Goal: Information Seeking & Learning: Learn about a topic

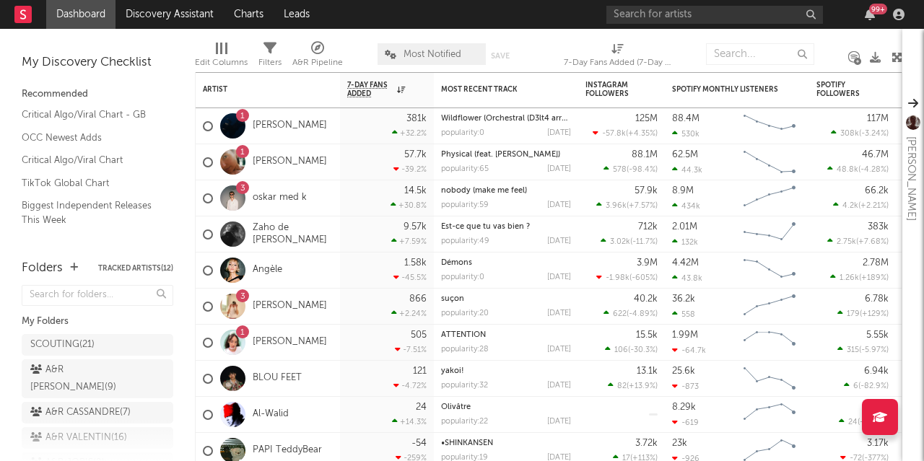
click at [70, 14] on link "Dashboard" at bounding box center [80, 14] width 69 height 29
click at [163, 11] on link "Discovery Assistant" at bounding box center [169, 14] width 108 height 29
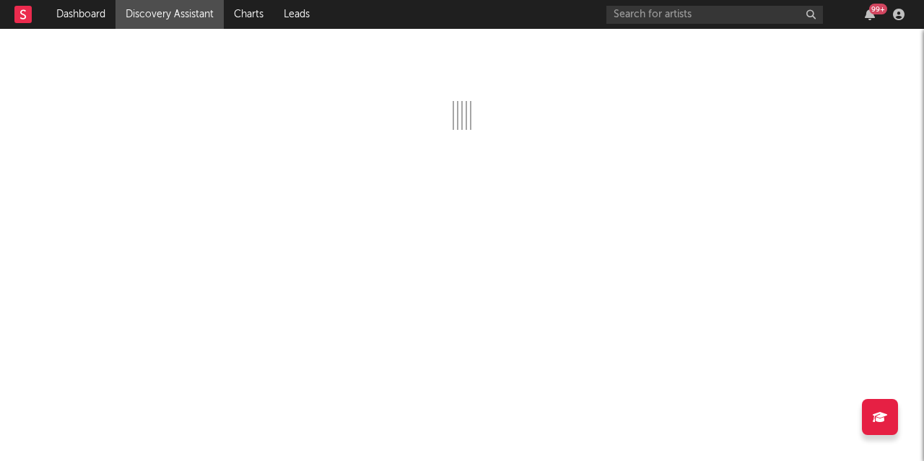
click at [864, 17] on div "99 +" at bounding box center [870, 15] width 22 height 12
click at [870, 15] on icon "button" at bounding box center [870, 15] width 10 height 12
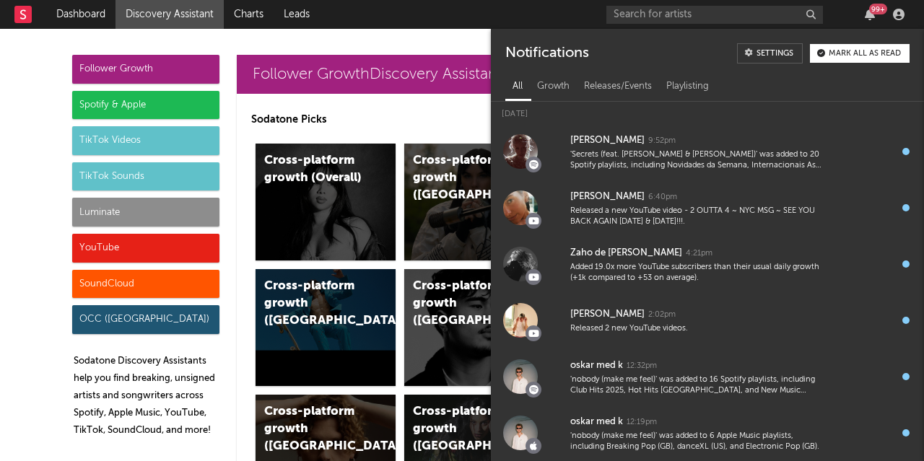
scroll to position [711, 0]
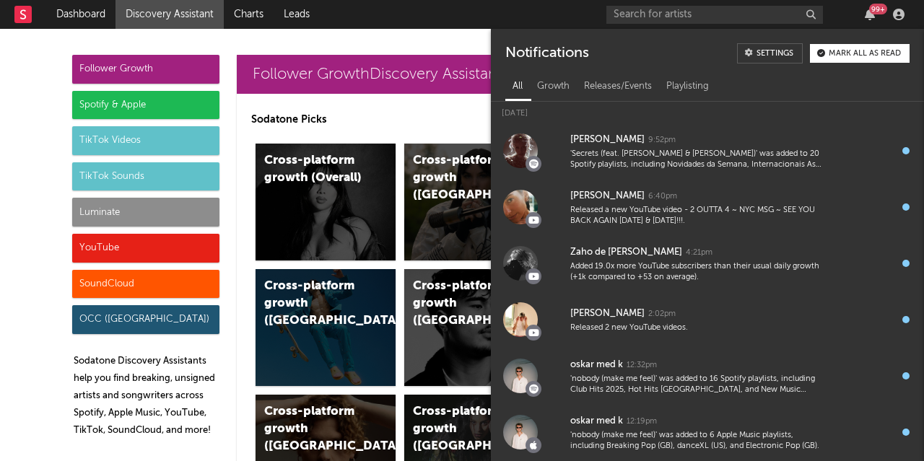
click at [871, 10] on div "99 +" at bounding box center [878, 9] width 18 height 11
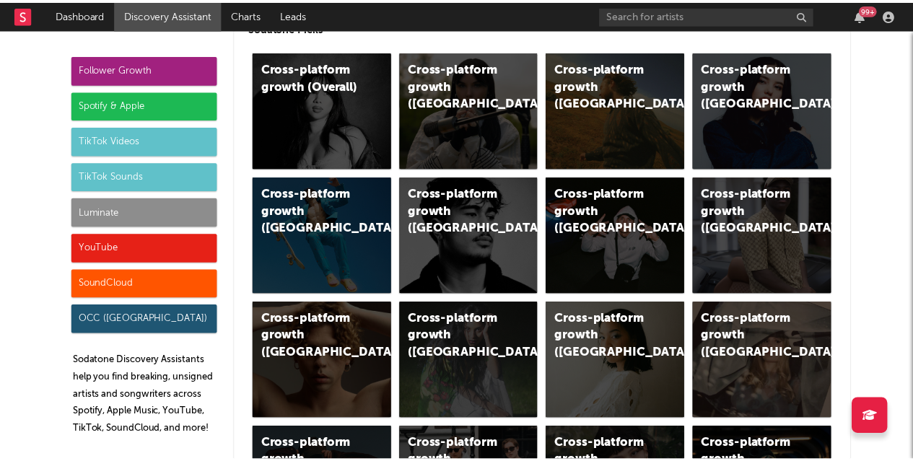
scroll to position [93, 0]
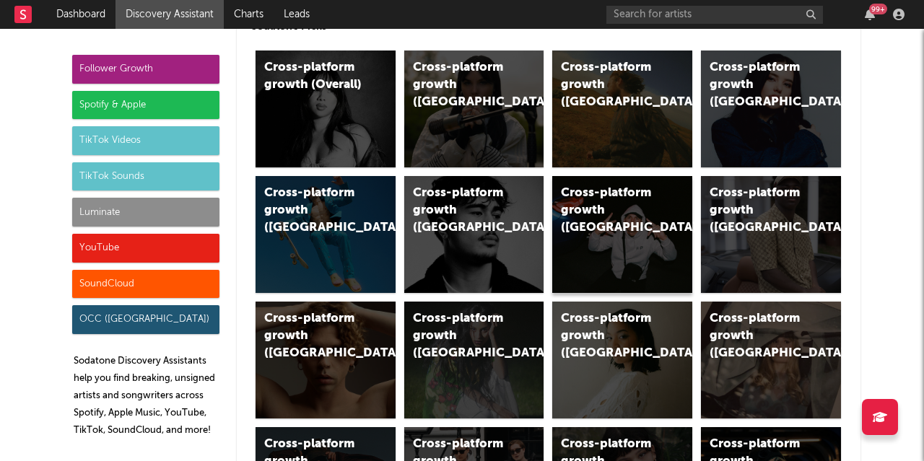
click at [642, 226] on div "Cross-platform growth ([GEOGRAPHIC_DATA]/GSA)" at bounding box center [610, 211] width 98 height 52
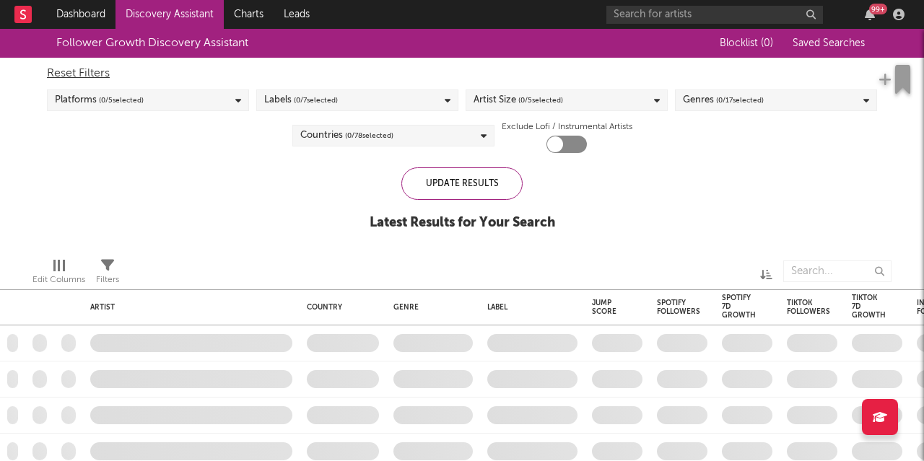
checkbox input "true"
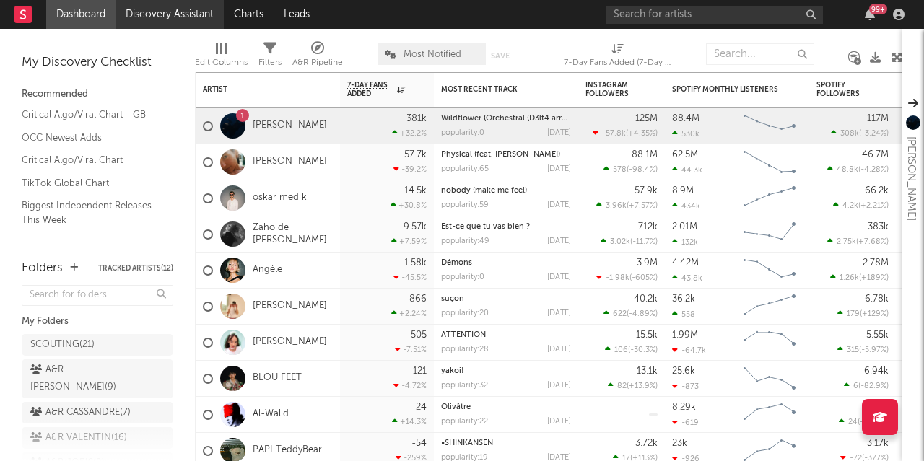
click at [181, 20] on link "Discovery Assistant" at bounding box center [169, 14] width 108 height 29
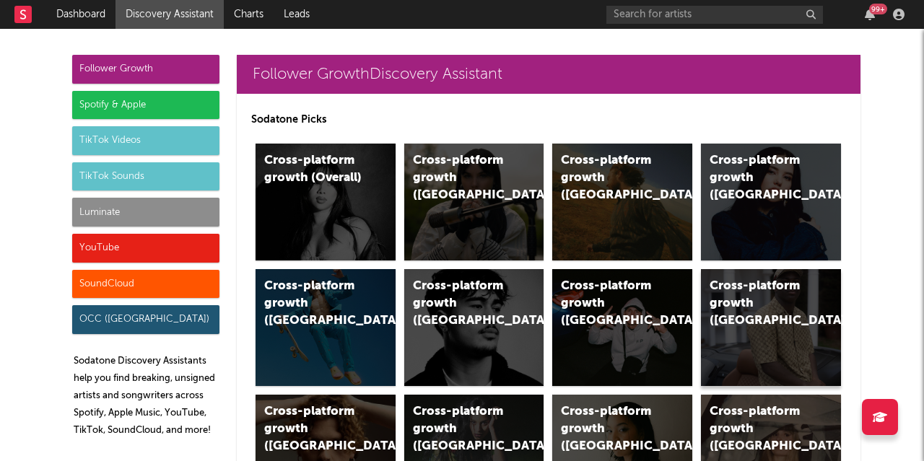
click at [764, 307] on div "Cross-platform growth ([GEOGRAPHIC_DATA])" at bounding box center [758, 304] width 98 height 52
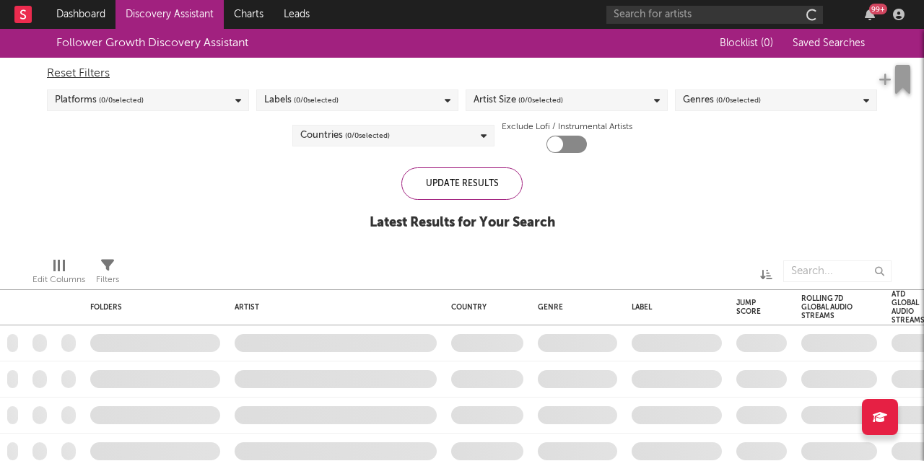
checkbox input "true"
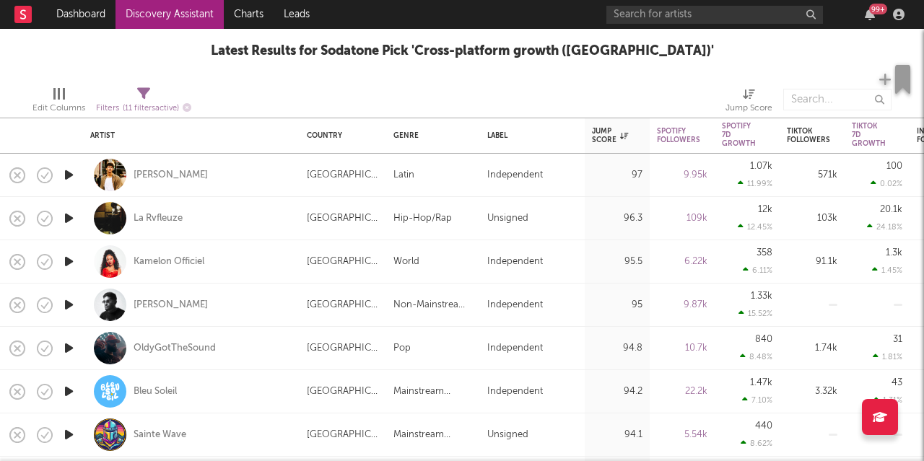
click at [73, 175] on icon "button" at bounding box center [68, 175] width 15 height 18
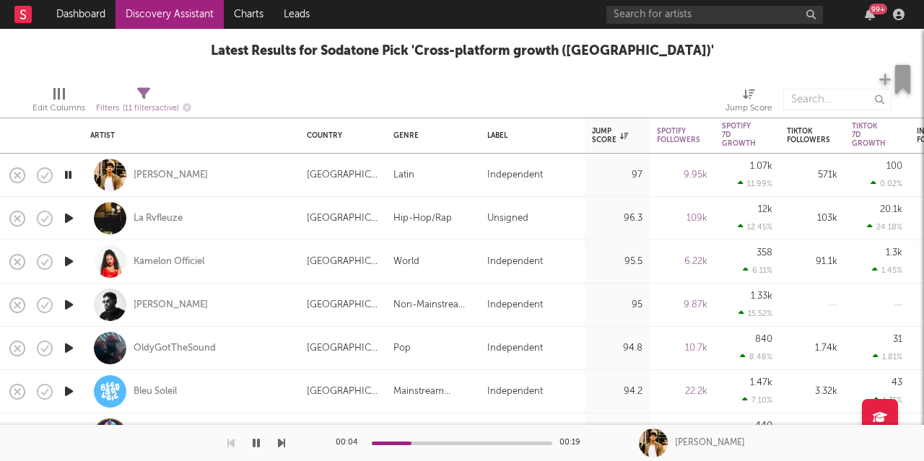
click at [73, 175] on icon "button" at bounding box center [68, 175] width 14 height 18
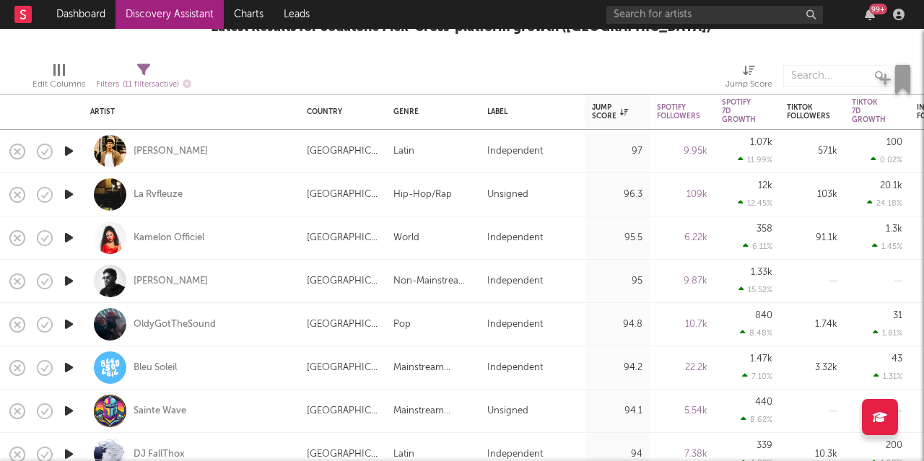
click at [66, 235] on icon "button" at bounding box center [68, 238] width 15 height 18
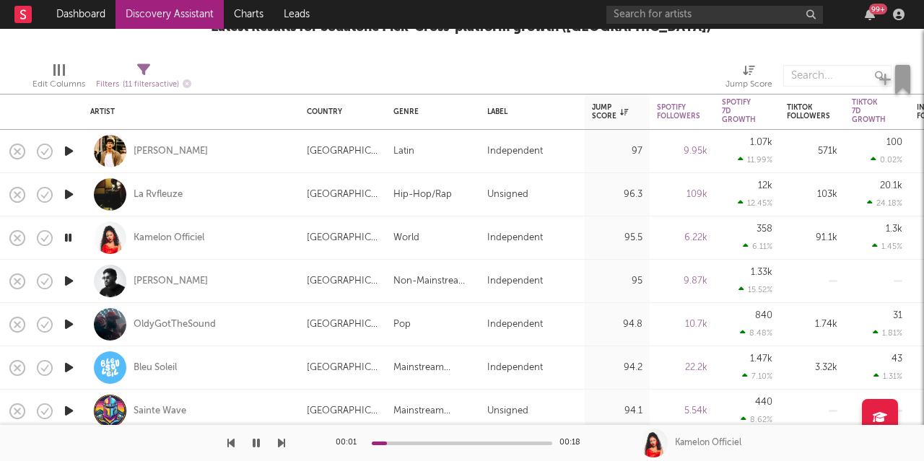
click at [69, 237] on icon "button" at bounding box center [68, 238] width 14 height 18
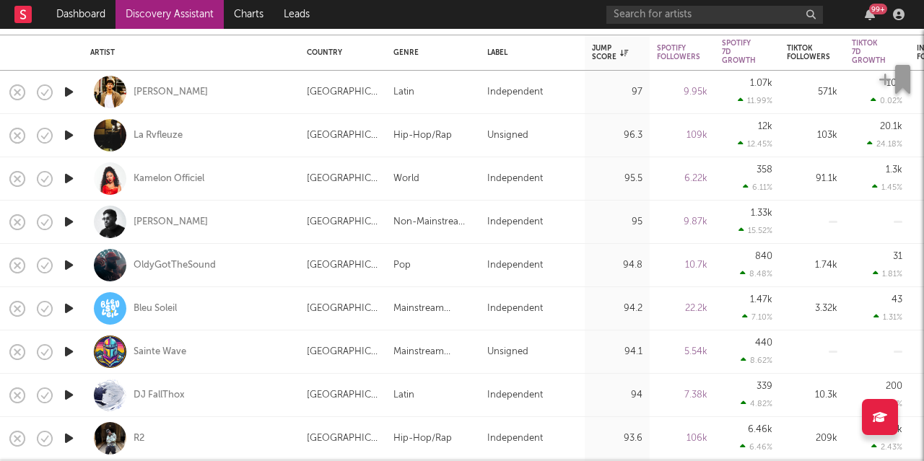
click at [69, 219] on icon "button" at bounding box center [68, 222] width 15 height 18
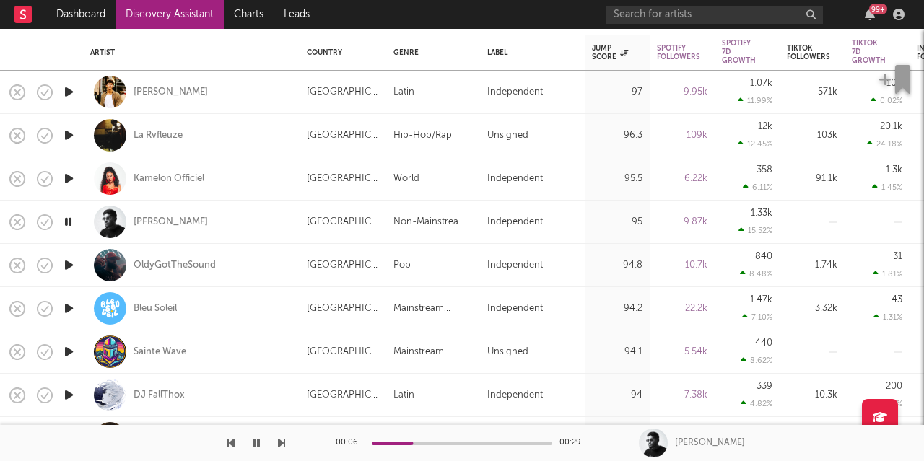
click at [68, 222] on icon "button" at bounding box center [68, 222] width 14 height 18
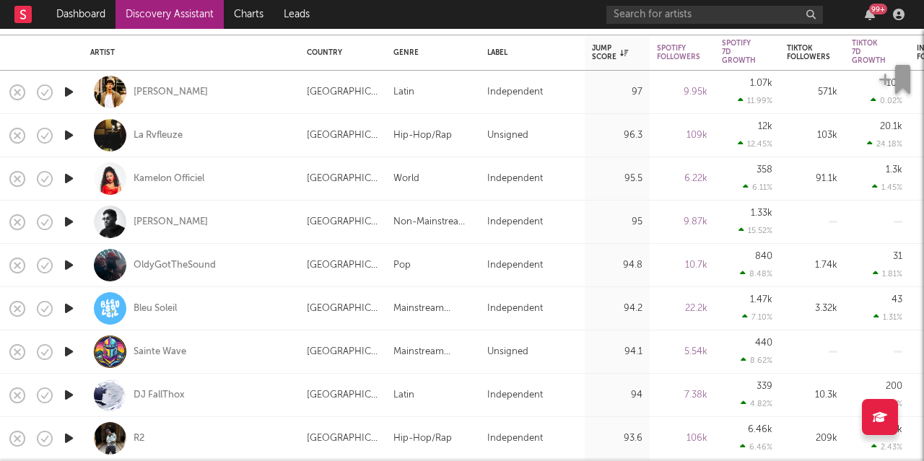
click at [68, 222] on icon "button" at bounding box center [68, 222] width 15 height 18
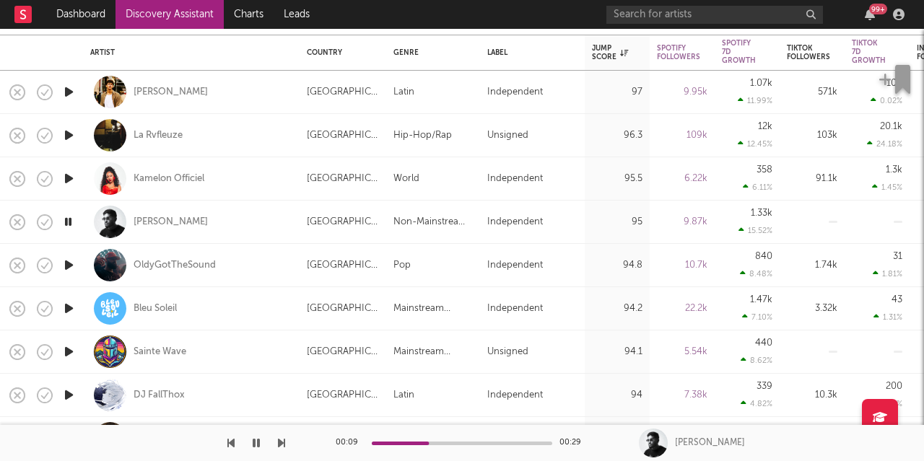
click at [68, 222] on icon "button" at bounding box center [68, 222] width 14 height 18
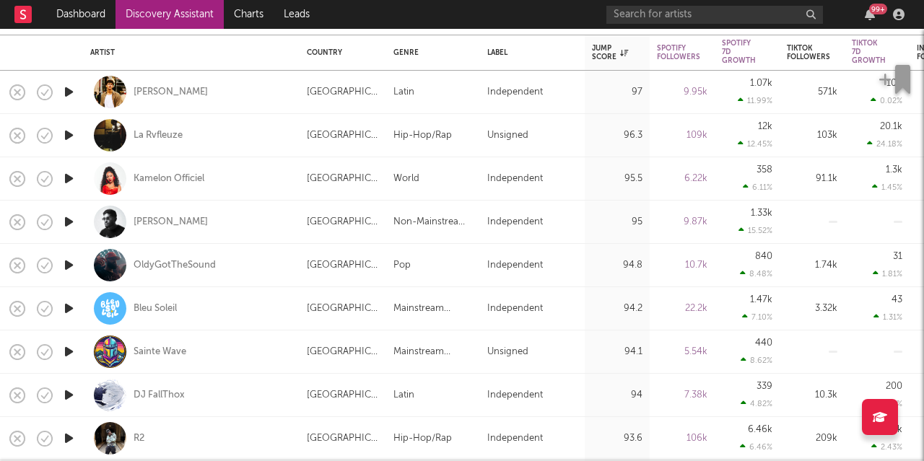
click at [69, 220] on icon "button" at bounding box center [68, 222] width 15 height 18
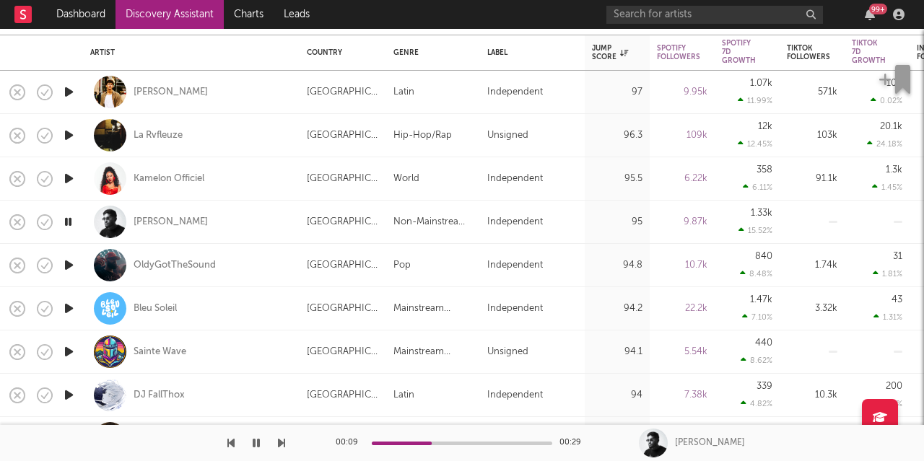
click at [69, 220] on icon "button" at bounding box center [68, 222] width 14 height 18
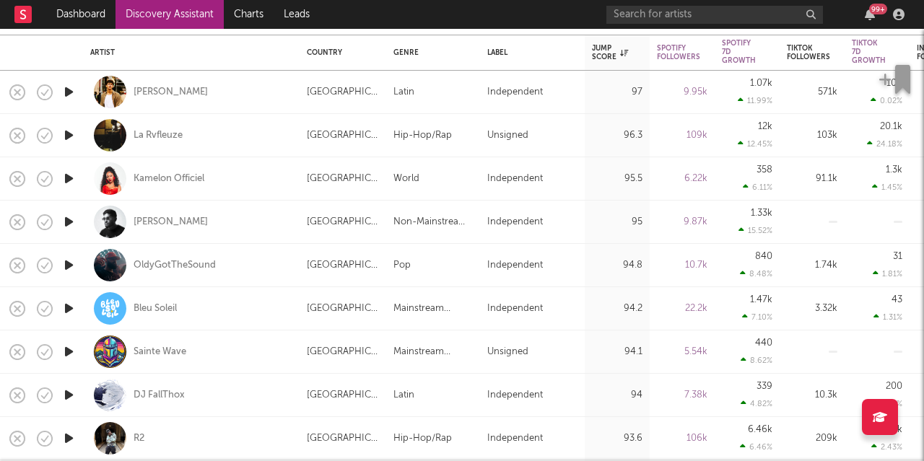
click at [66, 220] on icon "button" at bounding box center [68, 222] width 15 height 18
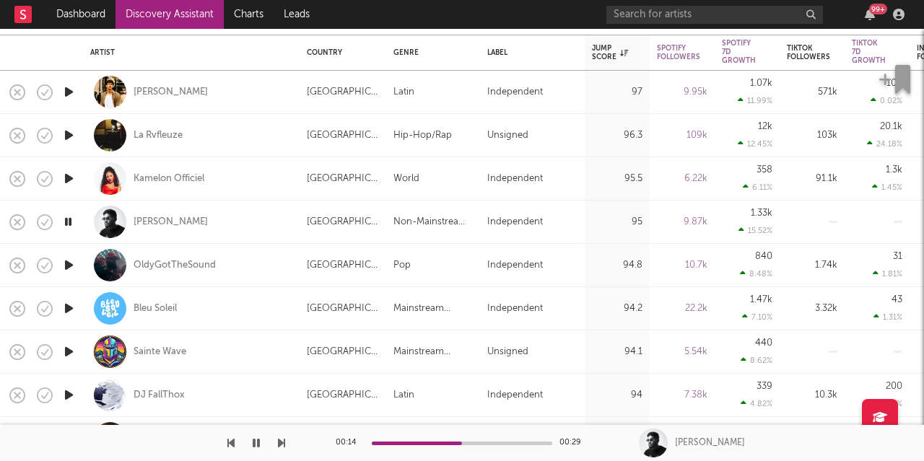
click at [66, 220] on icon "button" at bounding box center [68, 222] width 14 height 18
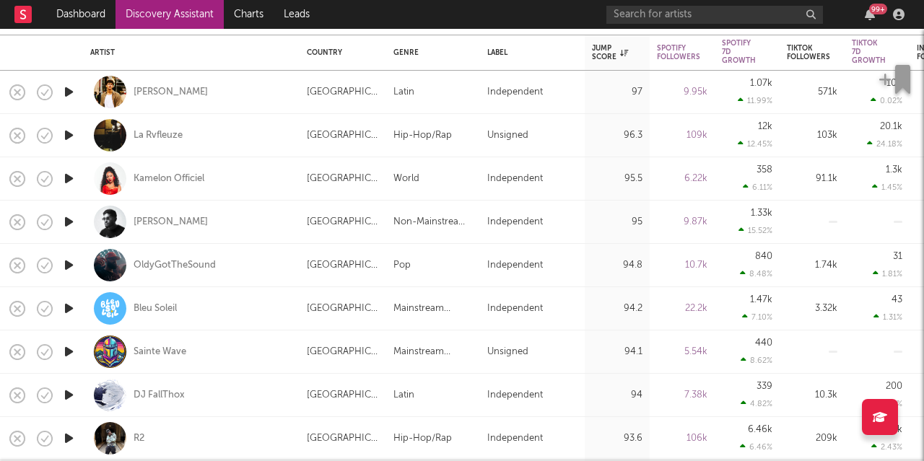
click at [66, 220] on icon "button" at bounding box center [68, 222] width 15 height 18
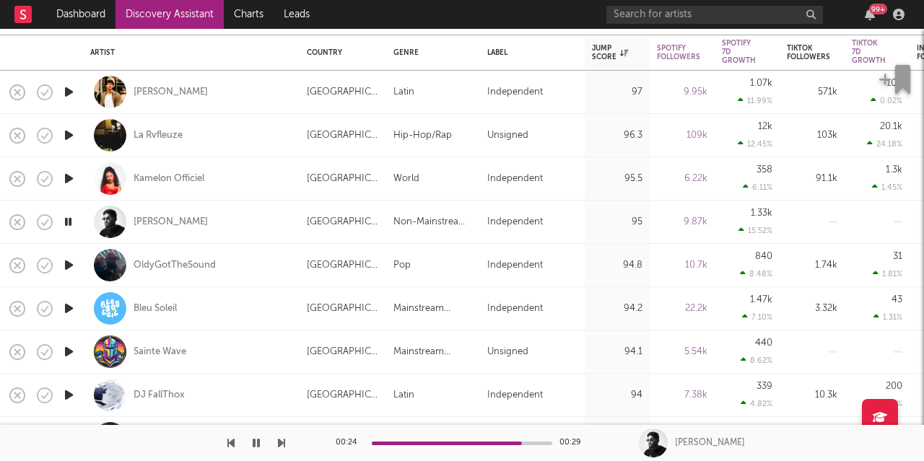
click at [256, 441] on icon "button" at bounding box center [256, 443] width 7 height 12
click at [258, 444] on icon "button" at bounding box center [256, 443] width 9 height 12
click at [258, 444] on icon "button" at bounding box center [256, 443] width 7 height 12
click at [256, 447] on icon "button" at bounding box center [256, 443] width 9 height 12
click at [247, 440] on div at bounding box center [142, 443] width 285 height 36
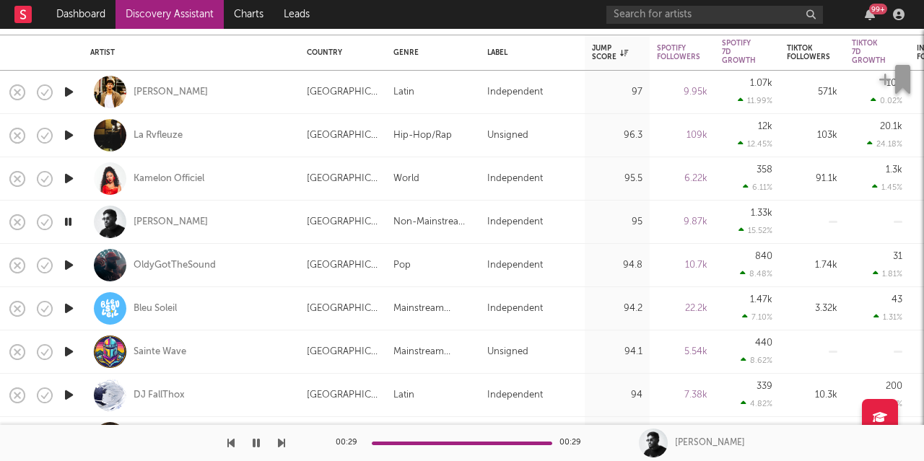
click at [255, 444] on icon "button" at bounding box center [256, 443] width 7 height 12
click at [255, 444] on icon "button" at bounding box center [256, 443] width 9 height 12
click at [74, 263] on icon "button" at bounding box center [68, 265] width 15 height 18
click at [74, 263] on icon "button" at bounding box center [68, 265] width 14 height 18
click at [253, 442] on icon "button" at bounding box center [256, 443] width 9 height 12
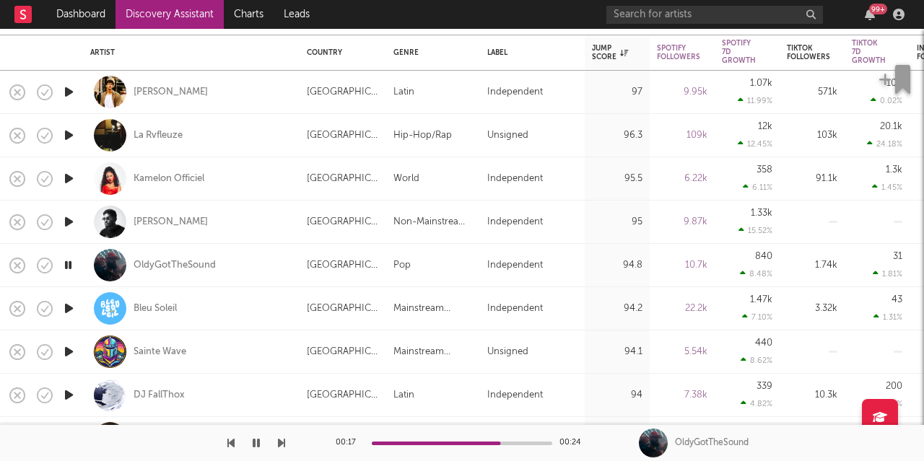
click at [253, 442] on icon "button" at bounding box center [256, 443] width 7 height 12
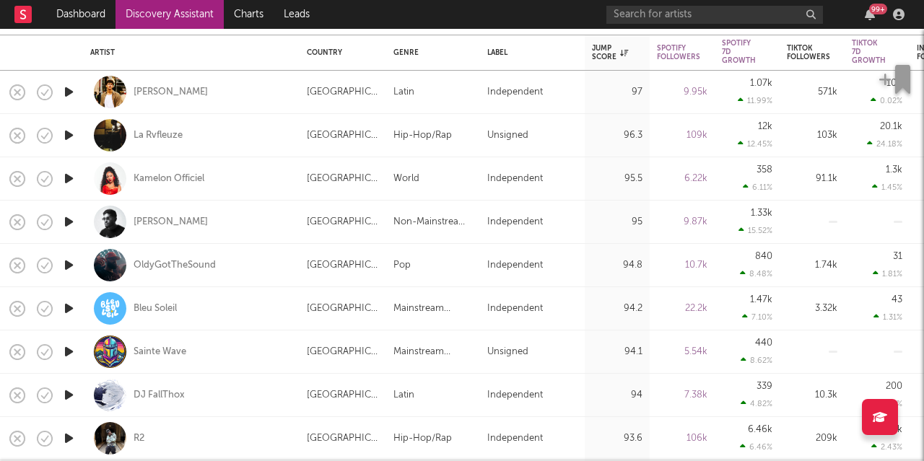
click at [68, 307] on icon "button" at bounding box center [68, 309] width 15 height 18
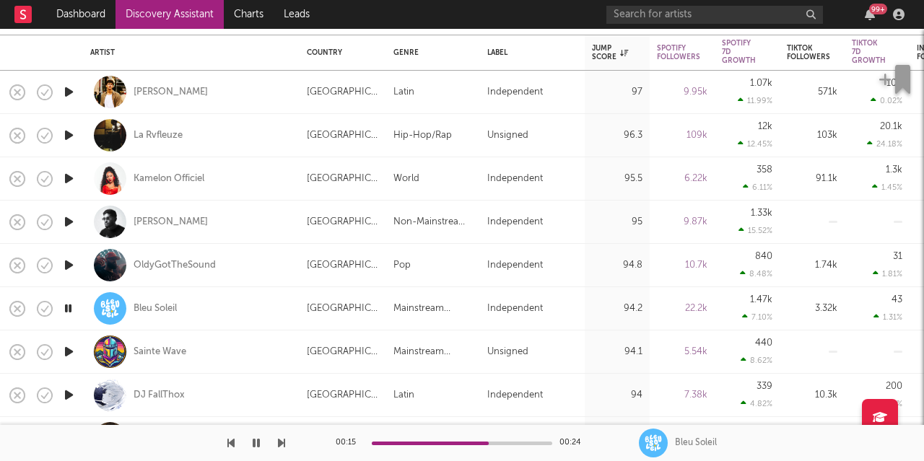
click at [258, 440] on icon "button" at bounding box center [256, 443] width 7 height 12
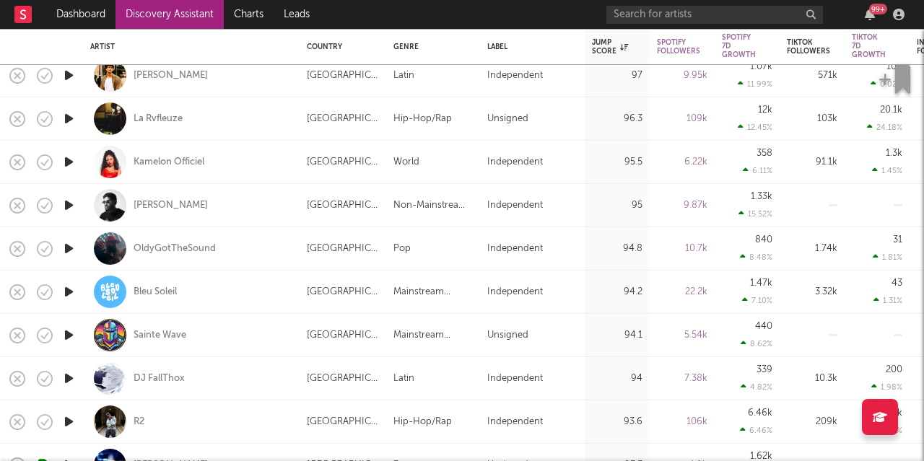
click at [74, 337] on icon "button" at bounding box center [68, 335] width 15 height 18
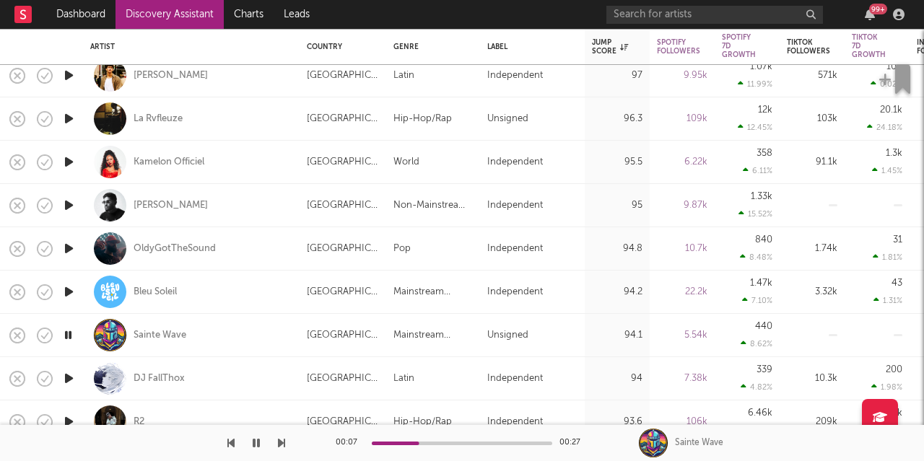
click at [253, 440] on icon "button" at bounding box center [256, 443] width 7 height 12
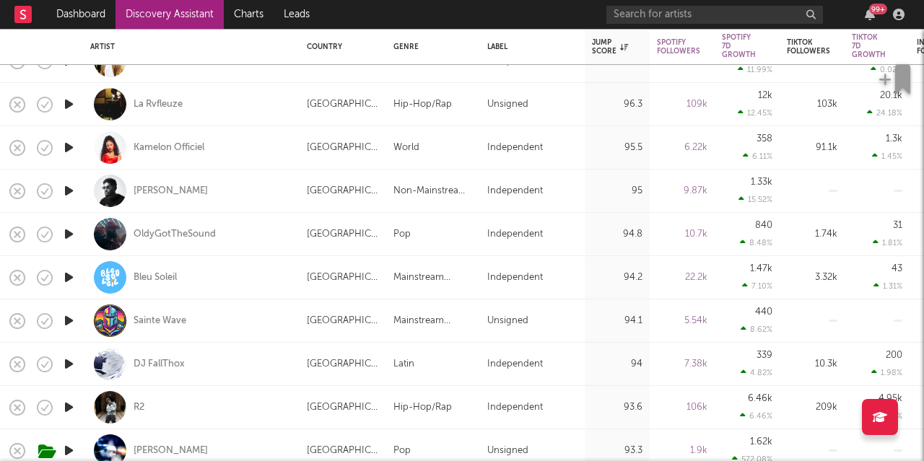
click at [69, 323] on icon "button" at bounding box center [68, 321] width 15 height 18
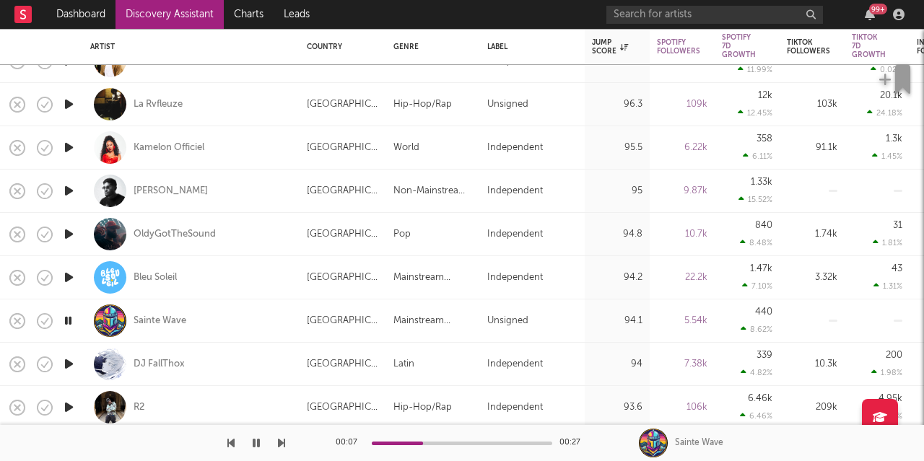
click at [69, 323] on icon "button" at bounding box center [68, 321] width 14 height 18
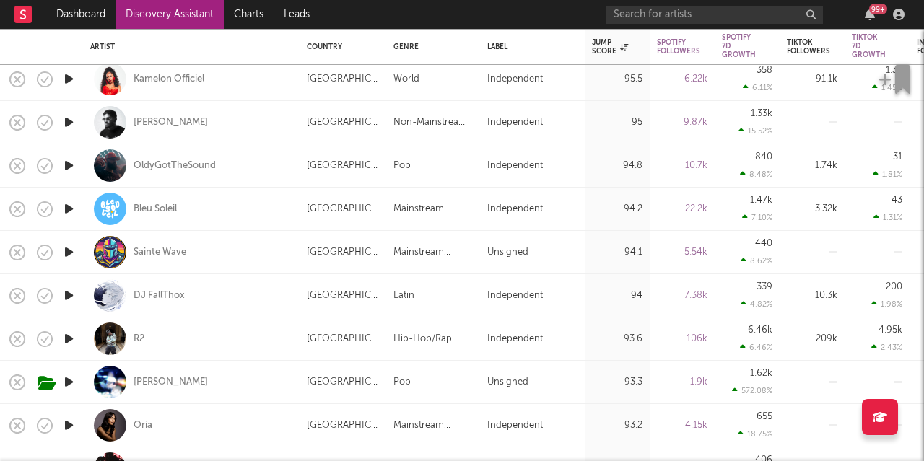
click at [71, 252] on icon "button" at bounding box center [68, 252] width 15 height 18
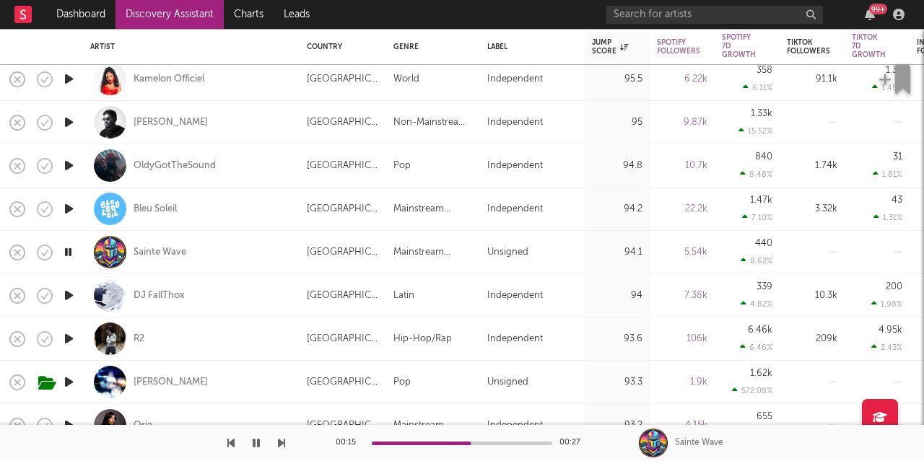
click at [71, 252] on icon "button" at bounding box center [68, 252] width 14 height 18
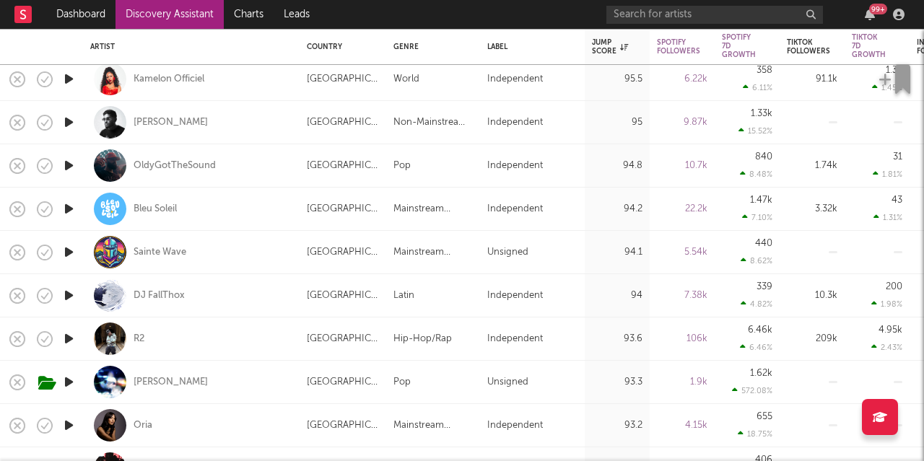
click at [69, 295] on icon "button" at bounding box center [68, 296] width 15 height 18
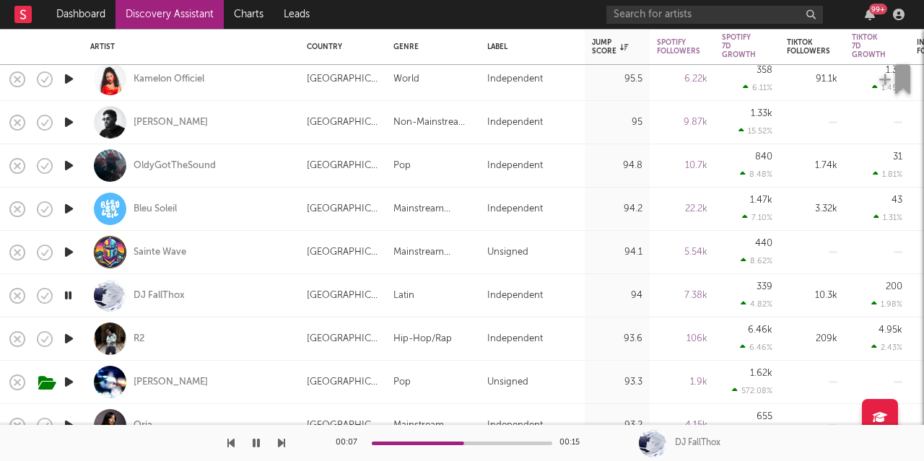
click at [69, 295] on icon "button" at bounding box center [68, 296] width 14 height 18
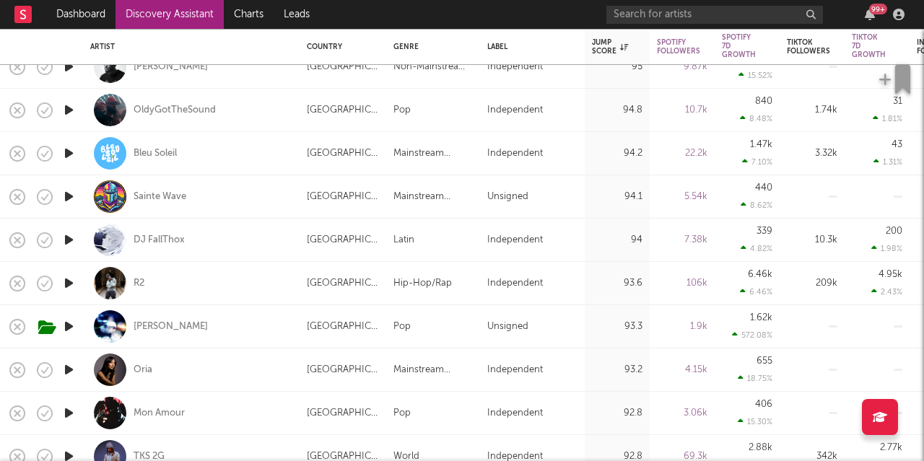
click at [71, 323] on icon "button" at bounding box center [68, 327] width 15 height 18
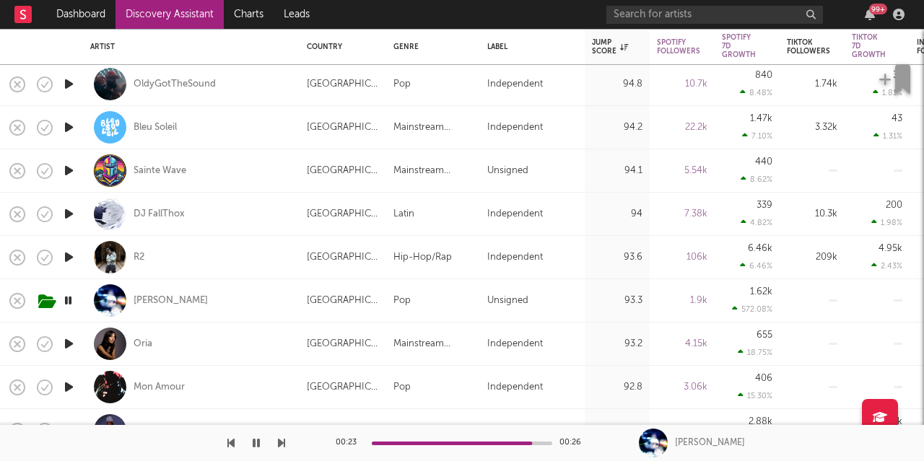
click at [258, 443] on icon "button" at bounding box center [256, 443] width 7 height 12
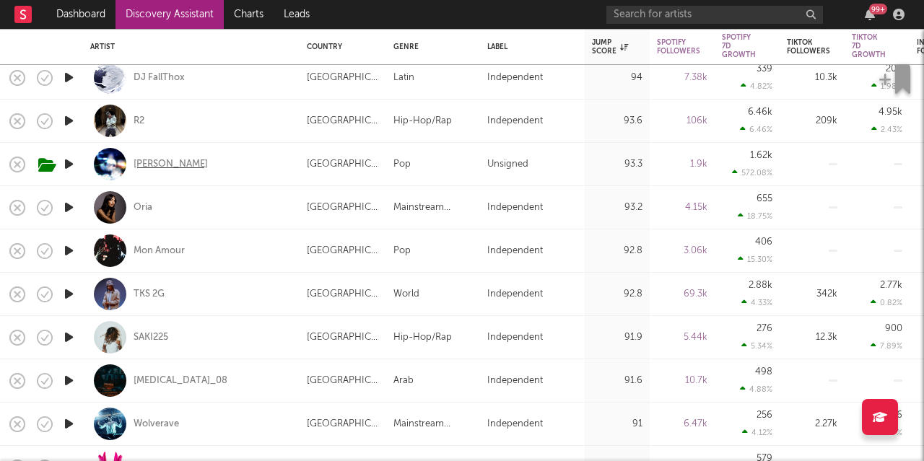
click at [176, 162] on div "[PERSON_NAME]" at bounding box center [171, 164] width 74 height 13
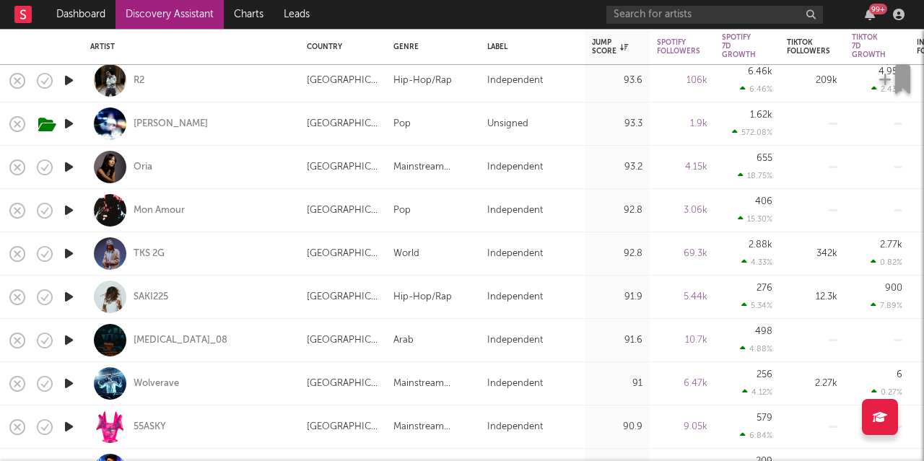
click at [71, 168] on icon "button" at bounding box center [68, 167] width 15 height 18
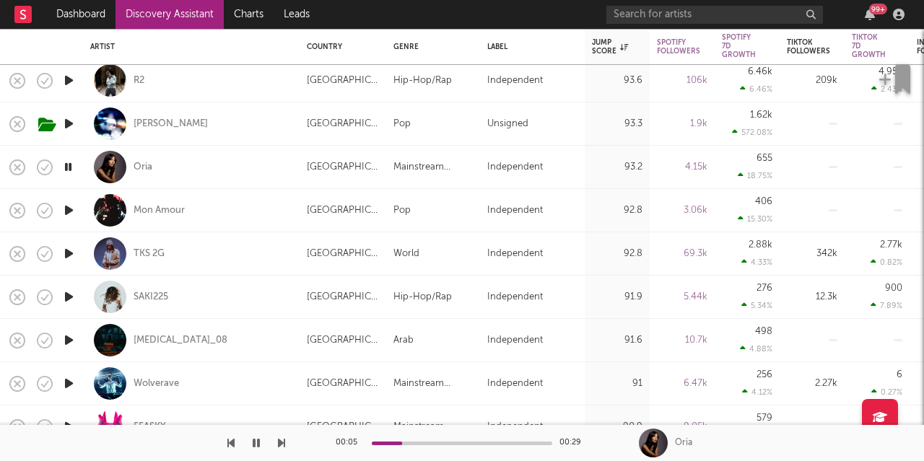
click at [71, 168] on icon "button" at bounding box center [68, 167] width 14 height 18
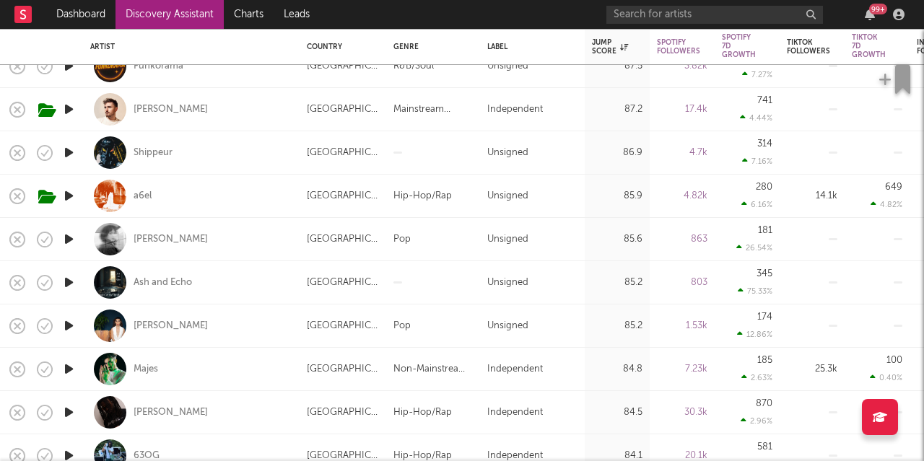
click at [68, 193] on icon "button" at bounding box center [68, 196] width 15 height 18
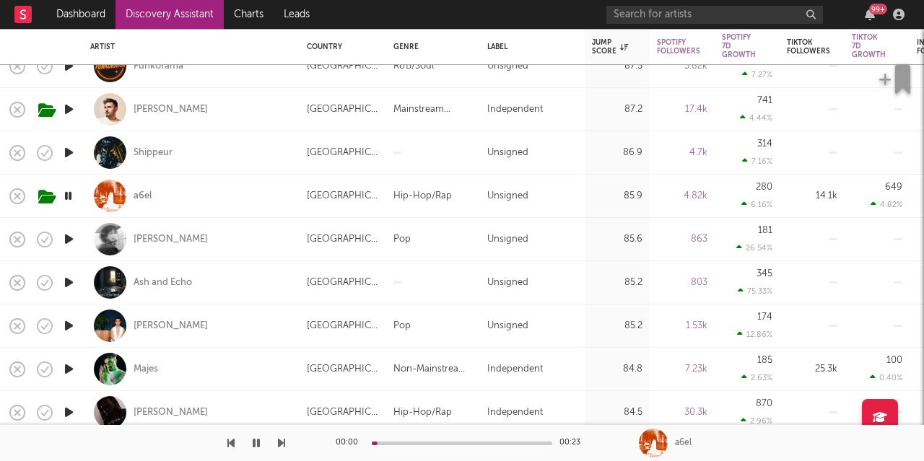
click at [68, 193] on icon "button" at bounding box center [68, 196] width 14 height 18
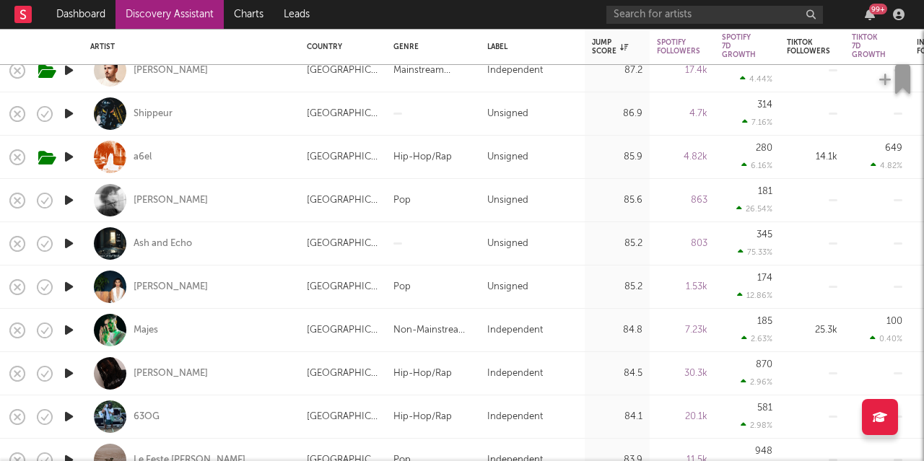
click at [68, 287] on icon "button" at bounding box center [68, 287] width 15 height 18
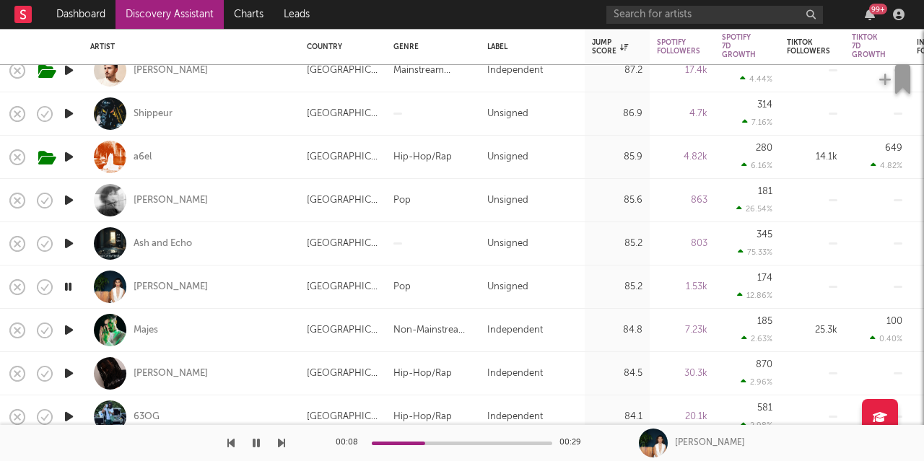
click at [68, 287] on icon "button" at bounding box center [68, 287] width 14 height 18
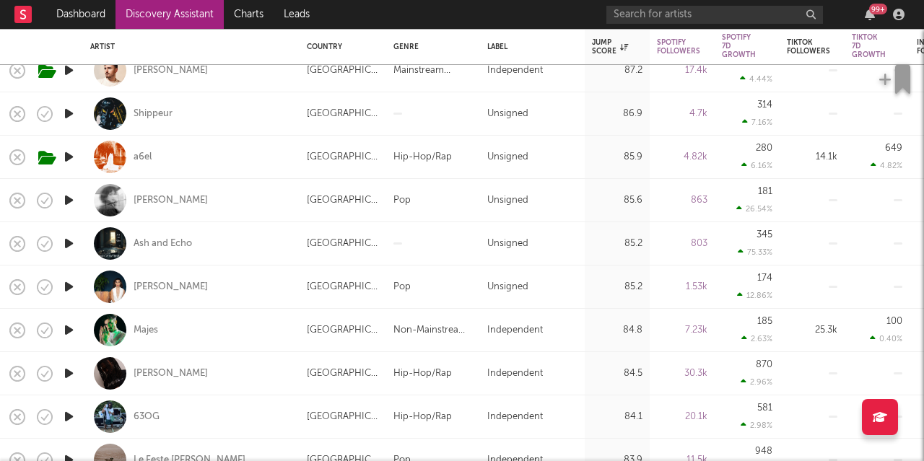
click at [66, 239] on icon "button" at bounding box center [68, 244] width 15 height 18
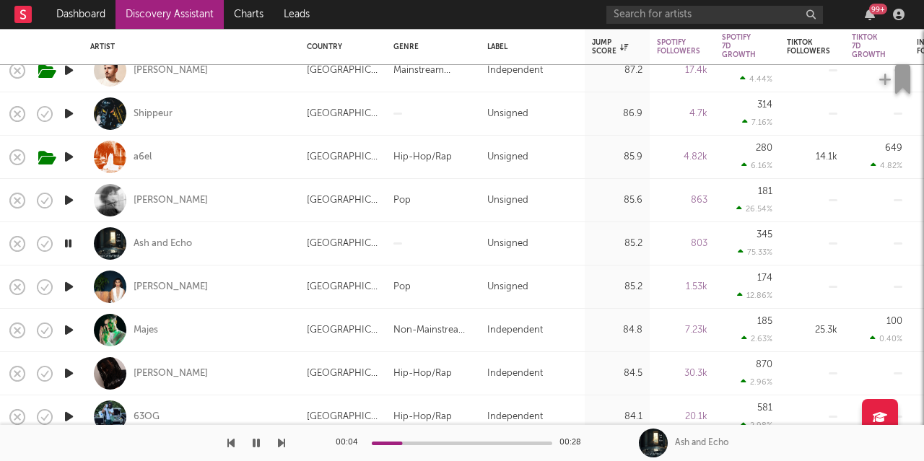
click at [66, 239] on icon "button" at bounding box center [68, 244] width 14 height 18
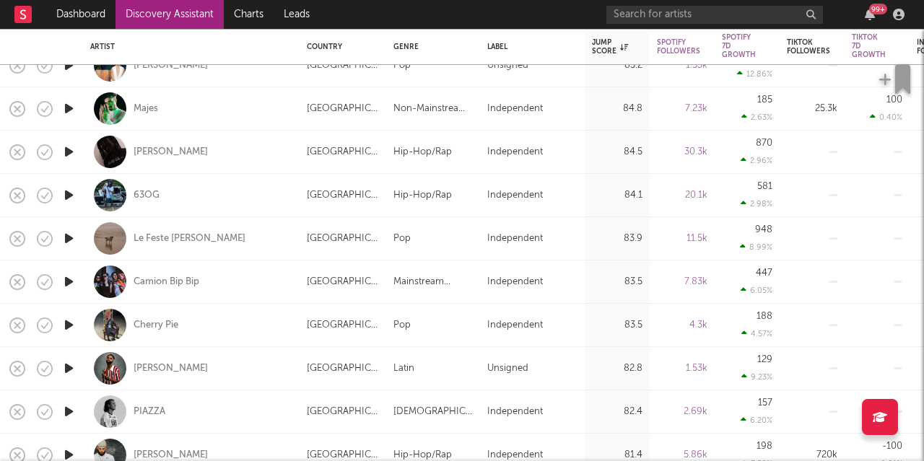
click at [69, 325] on icon "button" at bounding box center [68, 325] width 15 height 18
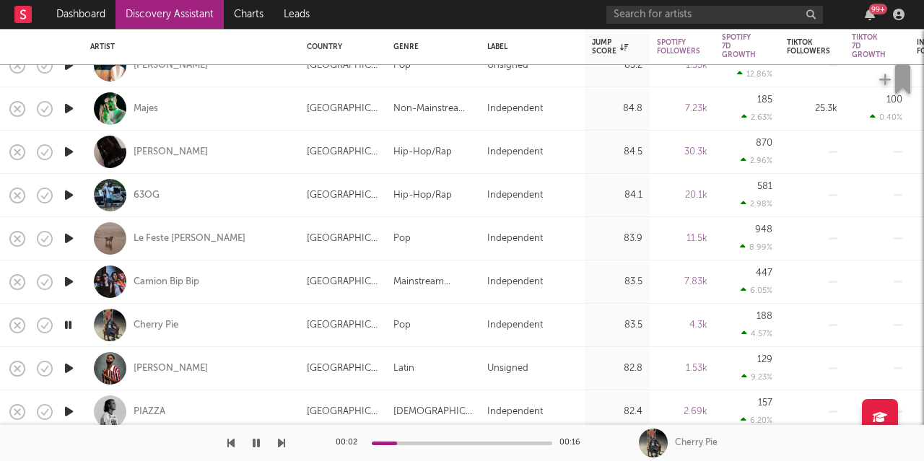
click at [69, 325] on icon "button" at bounding box center [68, 325] width 14 height 18
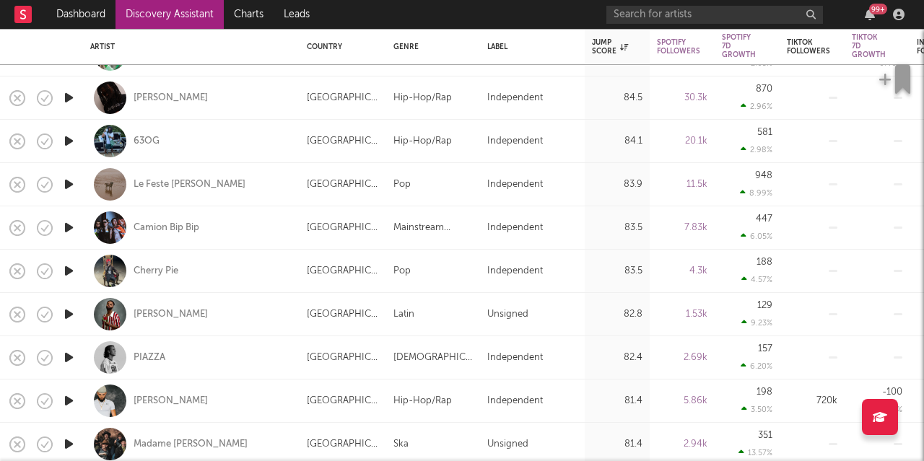
click at [69, 224] on icon "button" at bounding box center [68, 228] width 15 height 18
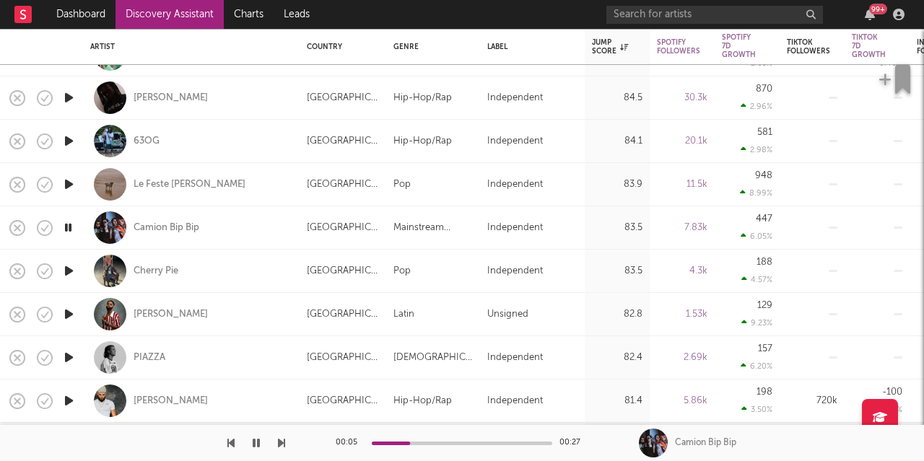
click at [69, 224] on icon "button" at bounding box center [68, 228] width 14 height 18
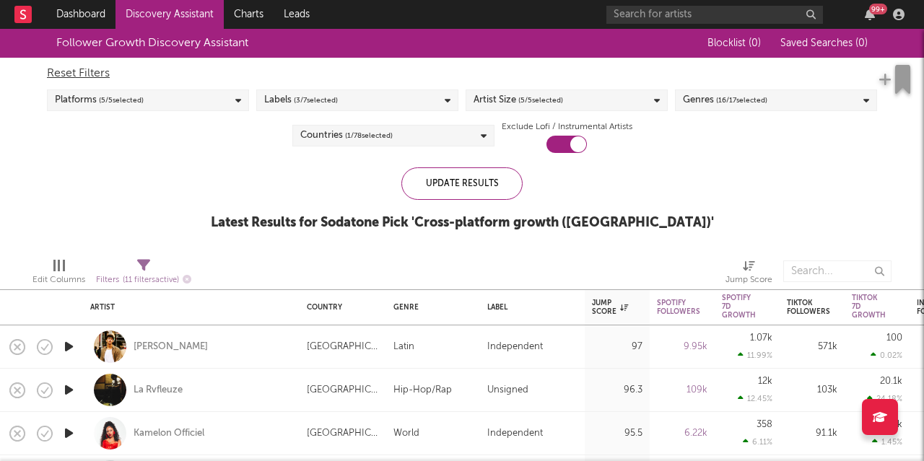
click at [190, 190] on div "Follower Growth Discovery Assistant Blocklist ( 0 ) Saved Searches ( 0 ) Reset …" at bounding box center [462, 137] width 924 height 217
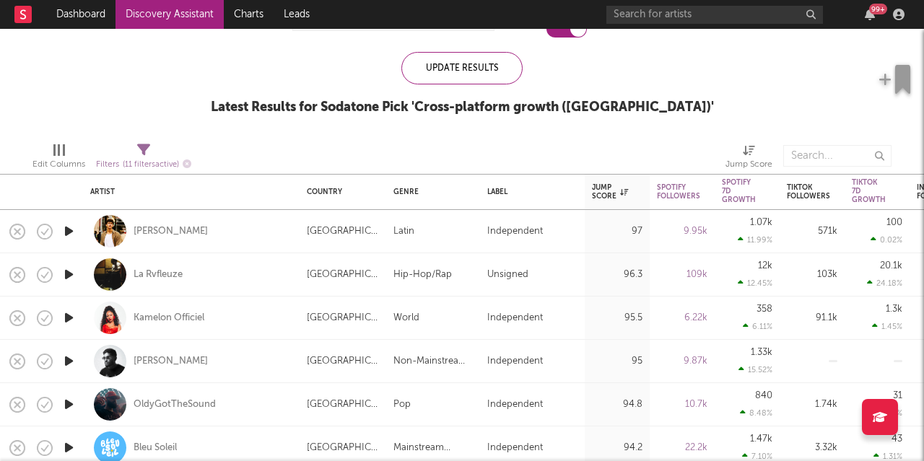
click at [131, 157] on div "Filters ( 11 filters active)" at bounding box center [143, 165] width 95 height 18
select select "or"
select select "between"
drag, startPoint x: 818, startPoint y: 100, endPoint x: 850, endPoint y: 56, distance: 54.7
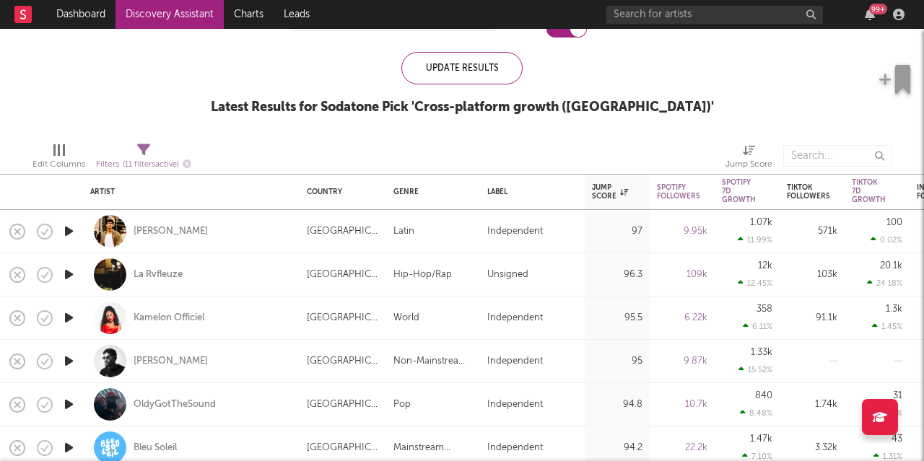
click at [850, 56] on div "Follower Growth Discovery Assistant Blocklist ( 0 ) Saved Searches ( 0 ) Reset …" at bounding box center [462, 21] width 924 height 217
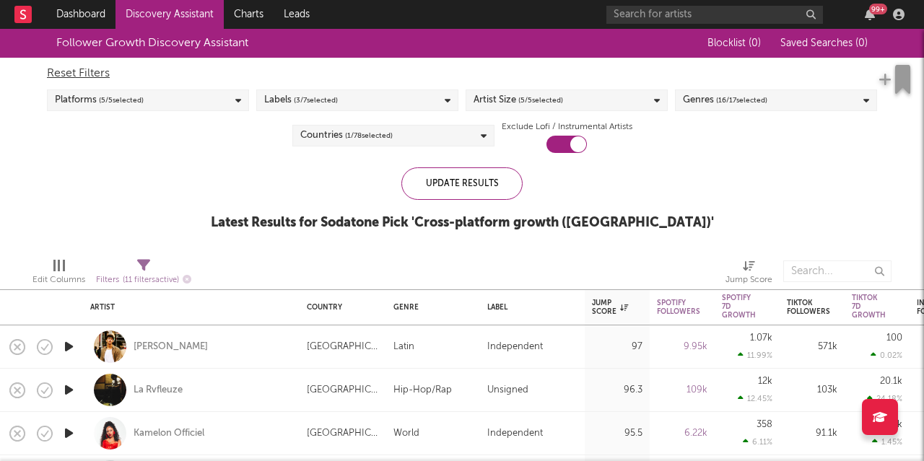
click at [442, 96] on div "Labels ( 3 / 7 selected)" at bounding box center [357, 100] width 202 height 22
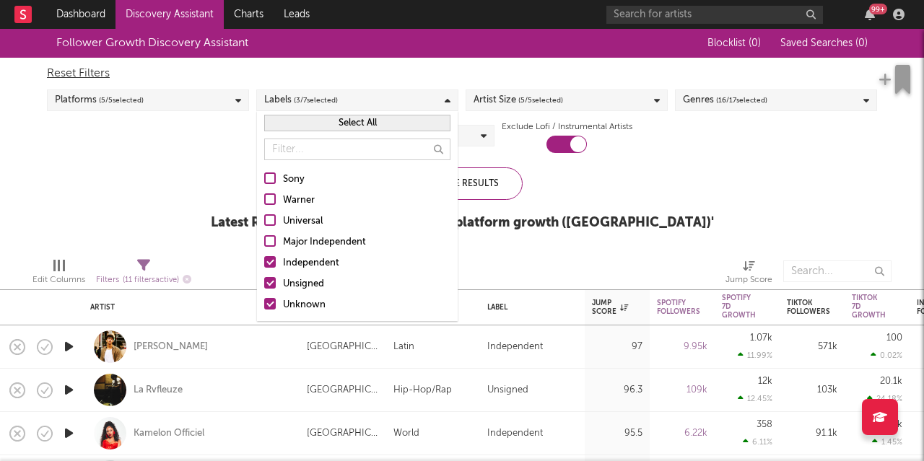
click at [268, 180] on div at bounding box center [270, 178] width 12 height 12
click at [264, 180] on input "Sony" at bounding box center [264, 179] width 0 height 17
click at [271, 199] on div at bounding box center [270, 199] width 12 height 12
click at [264, 199] on input "Warner" at bounding box center [264, 200] width 0 height 17
click at [268, 219] on div at bounding box center [270, 220] width 12 height 12
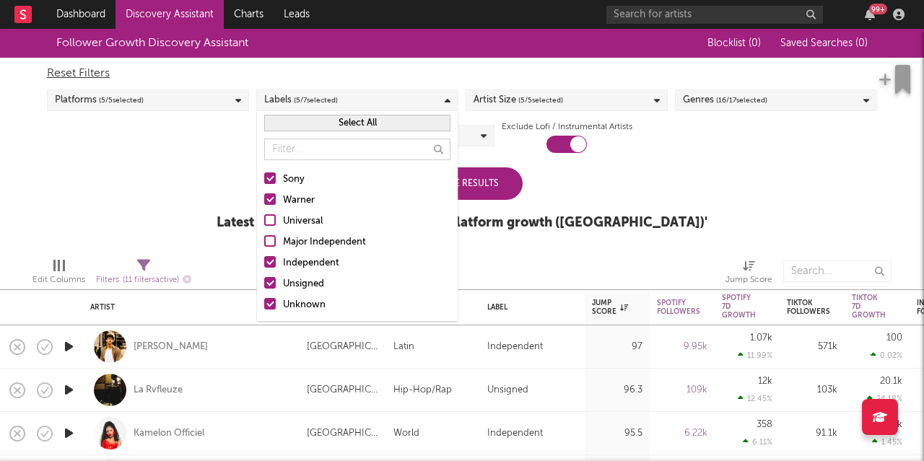
click at [264, 219] on input "Universal" at bounding box center [264, 221] width 0 height 17
click at [271, 234] on label "Major Independent" at bounding box center [357, 242] width 186 height 17
click at [264, 234] on input "Major Independent" at bounding box center [264, 242] width 0 height 17
click at [556, 171] on div "Update Results Latest Results for Your Search ' Cross-platform growth ([GEOGRAP…" at bounding box center [462, 206] width 491 height 79
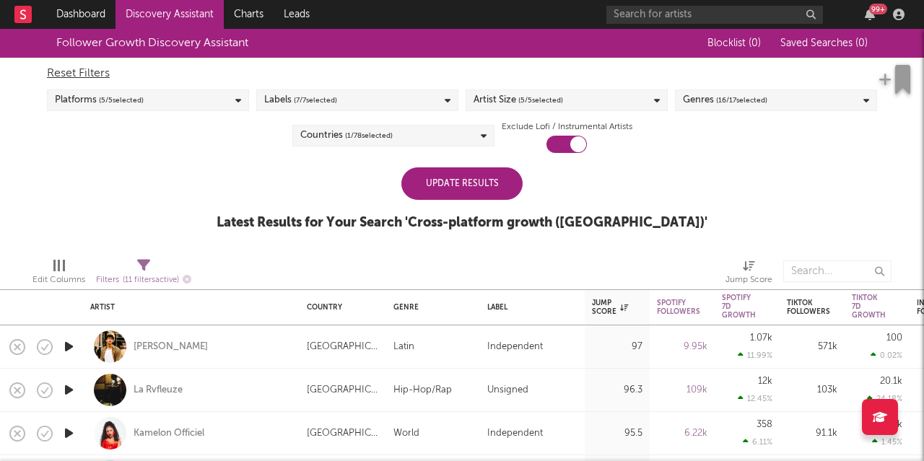
click at [482, 179] on div "Update Results" at bounding box center [461, 183] width 121 height 32
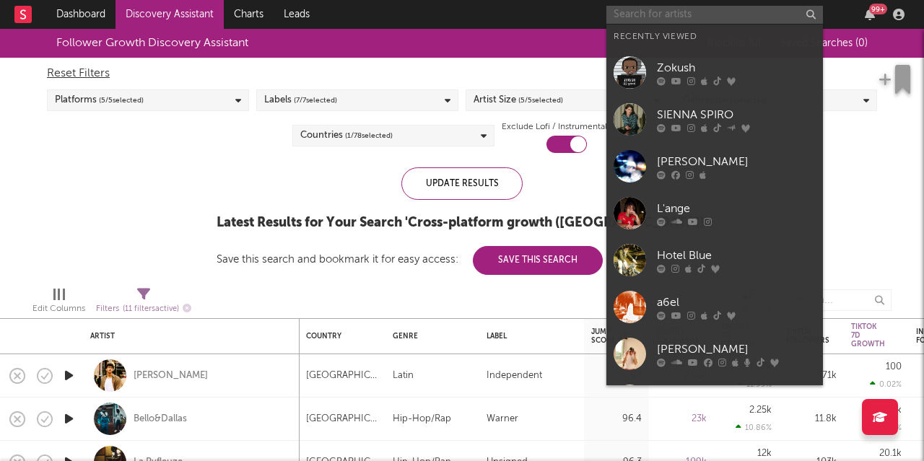
click at [659, 18] on input "text" at bounding box center [714, 15] width 217 height 18
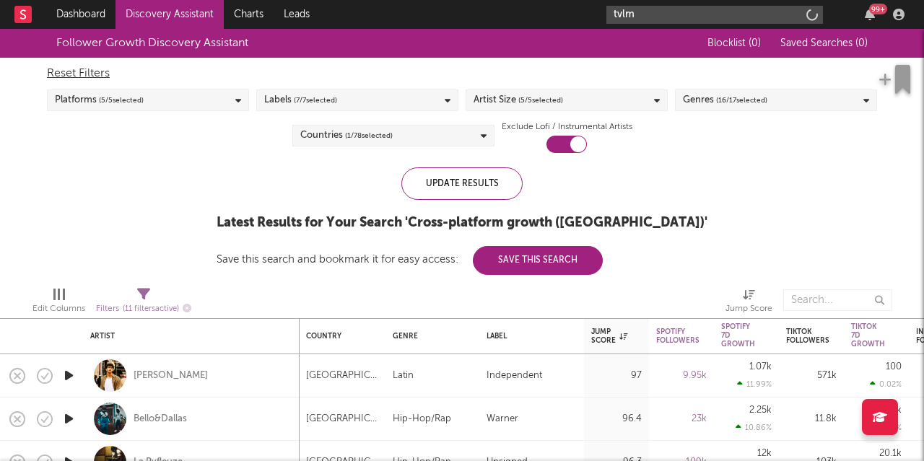
type input "tvlm"
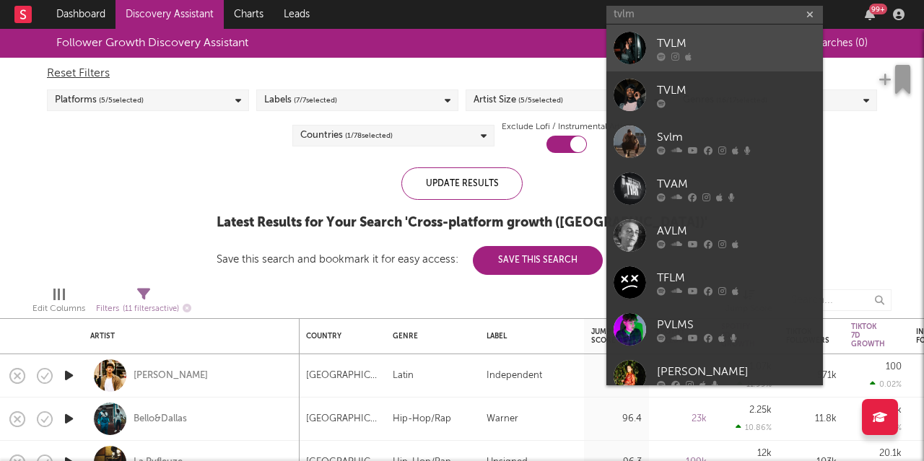
click at [689, 52] on icon at bounding box center [688, 56] width 6 height 9
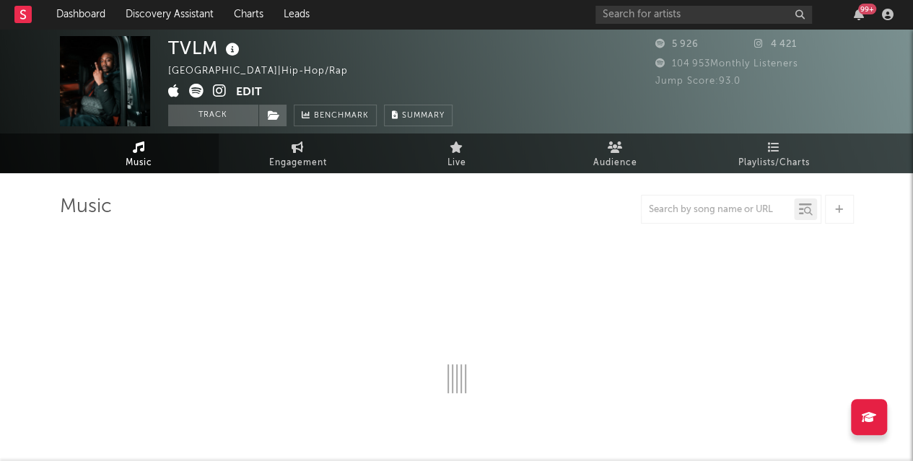
select select "1w"
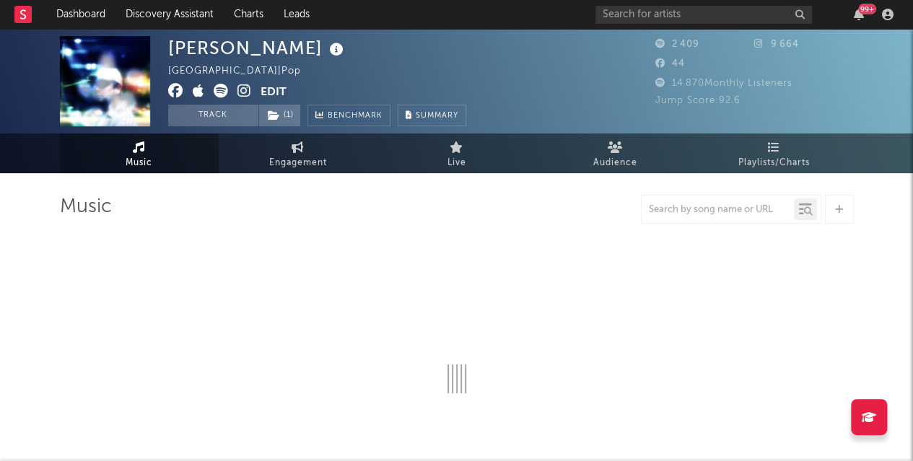
select select "1w"
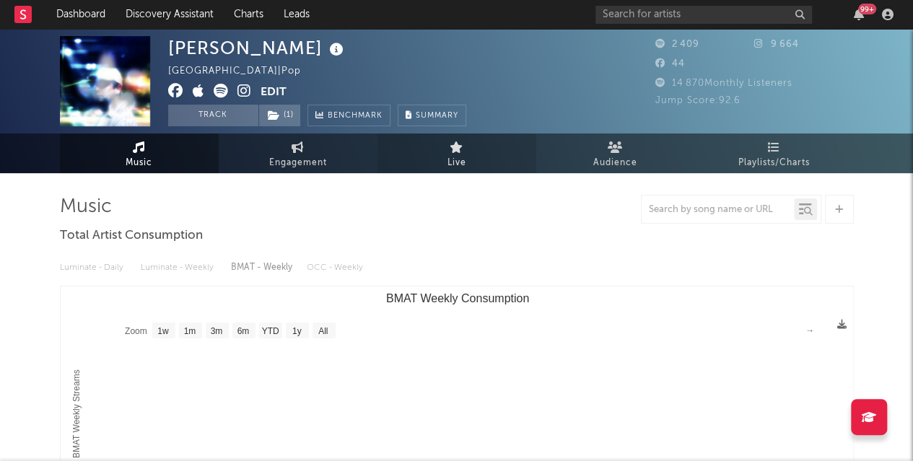
click at [447, 160] on span "Live" at bounding box center [456, 162] width 19 height 17
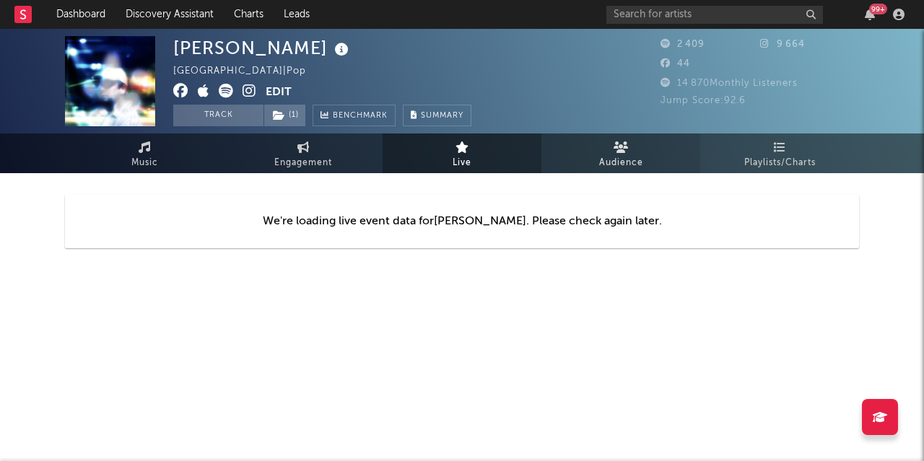
click at [611, 152] on link "Audience" at bounding box center [620, 154] width 159 height 40
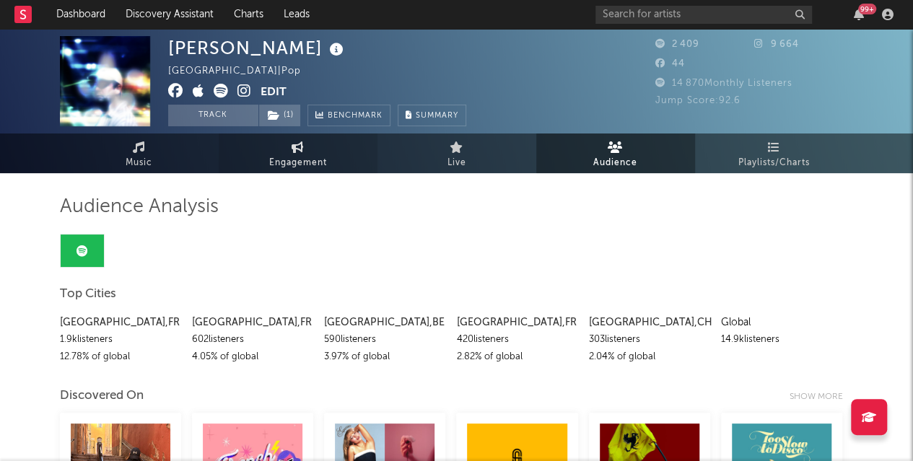
click at [323, 155] on span "Engagement" at bounding box center [298, 162] width 58 height 17
select select "1w"
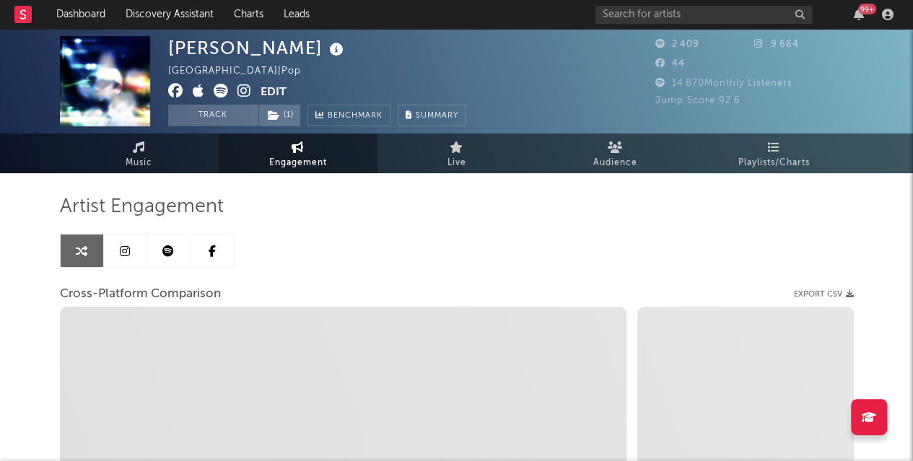
select select "1m"
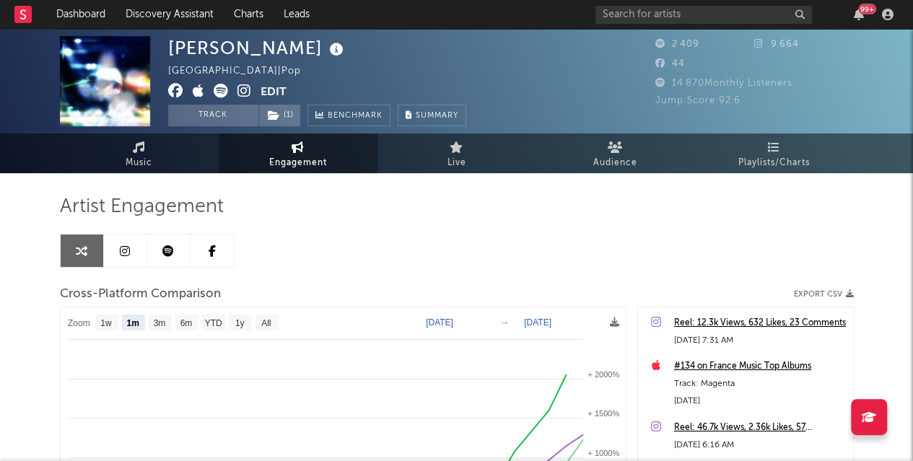
click at [650, 177] on div "Artist Engagement Cross-Platform Comparison Export CSV Zoom 1w 1m 3m 6m YTD 1y …" at bounding box center [457, 458] width 794 height 570
drag, startPoint x: 721, startPoint y: 155, endPoint x: 883, endPoint y: 258, distance: 192.4
click at [883, 258] on div "Ariane Bonzini France | Pop Edit Track ( 1 ) Benchmark Summary 2 409 9 664 44 1…" at bounding box center [456, 408] width 913 height 758
click at [110, 158] on link "Music" at bounding box center [139, 154] width 159 height 40
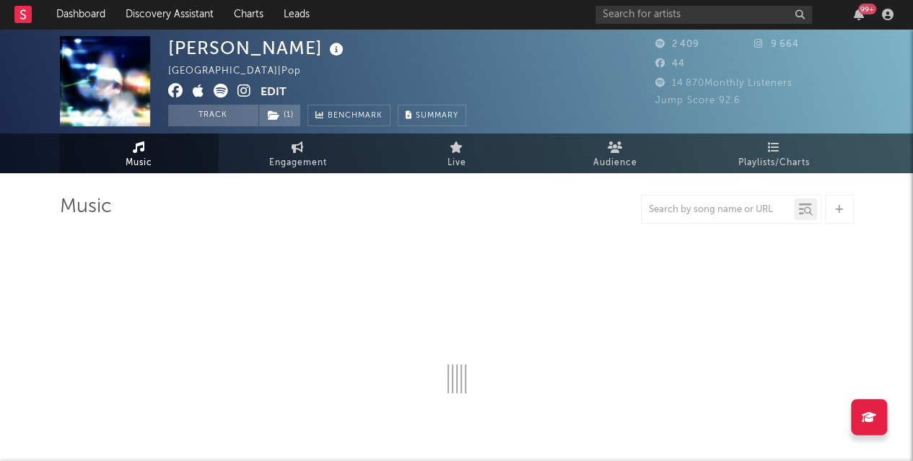
select select "1w"
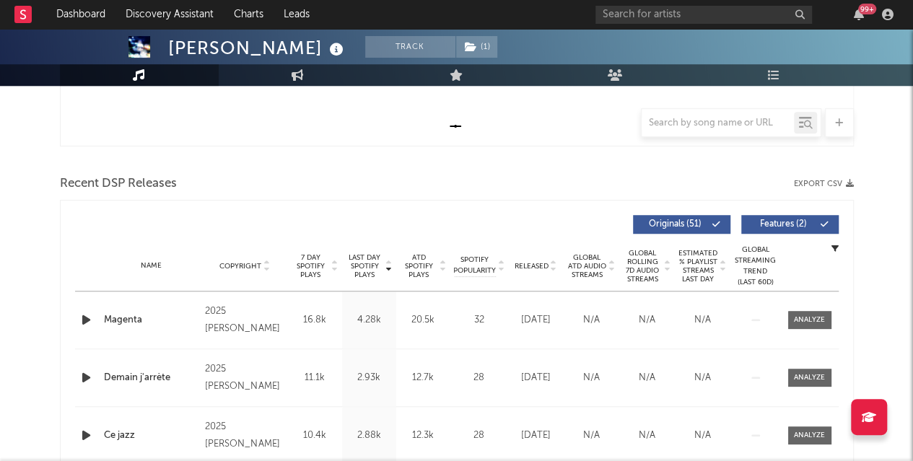
scroll to position [459, 0]
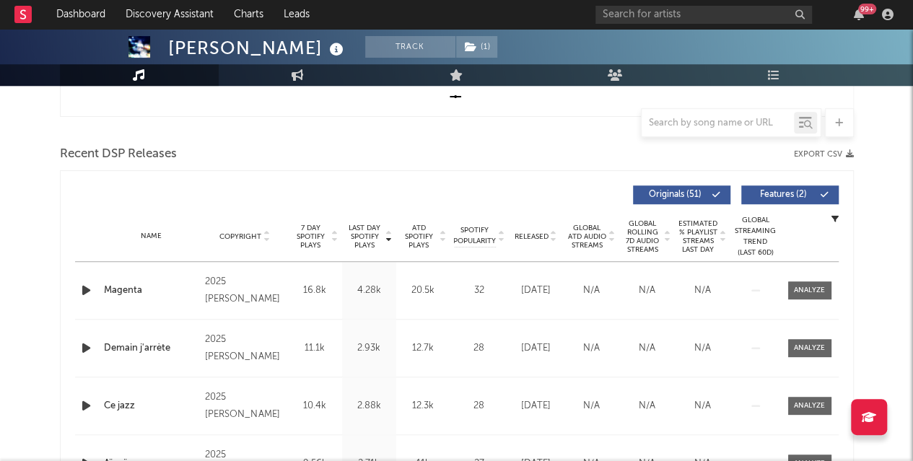
click at [90, 287] on icon "button" at bounding box center [86, 290] width 15 height 18
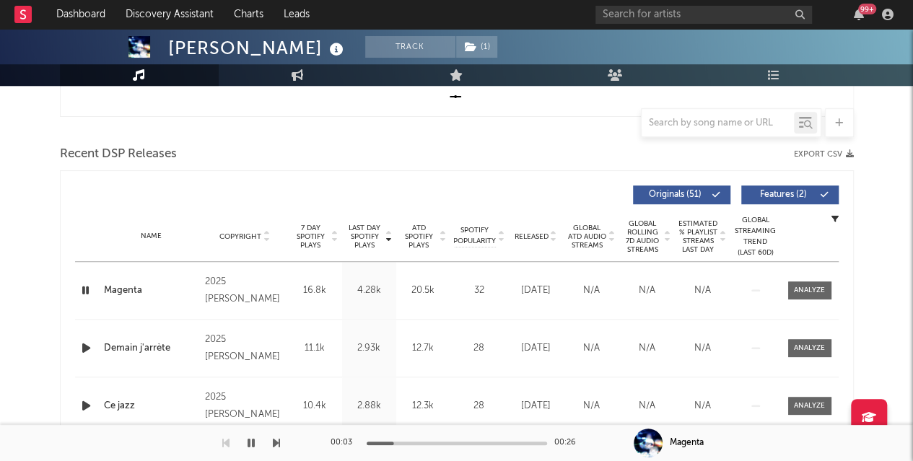
click at [86, 292] on icon "button" at bounding box center [86, 290] width 14 height 18
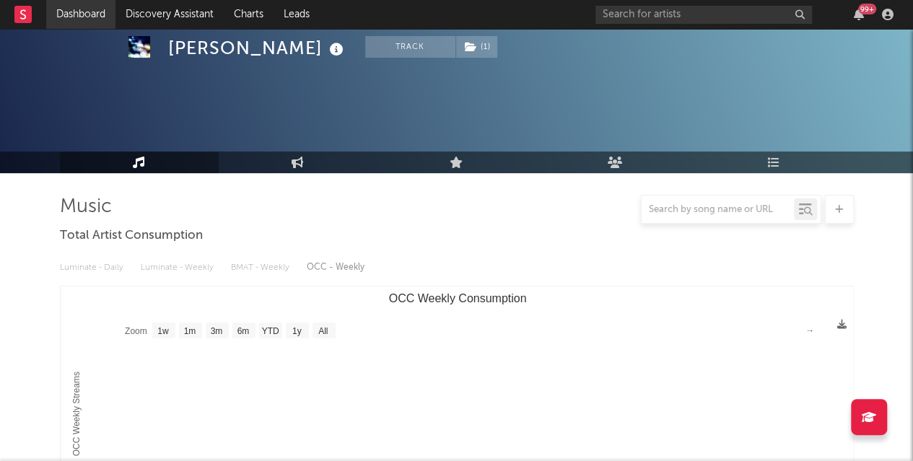
select select "1w"
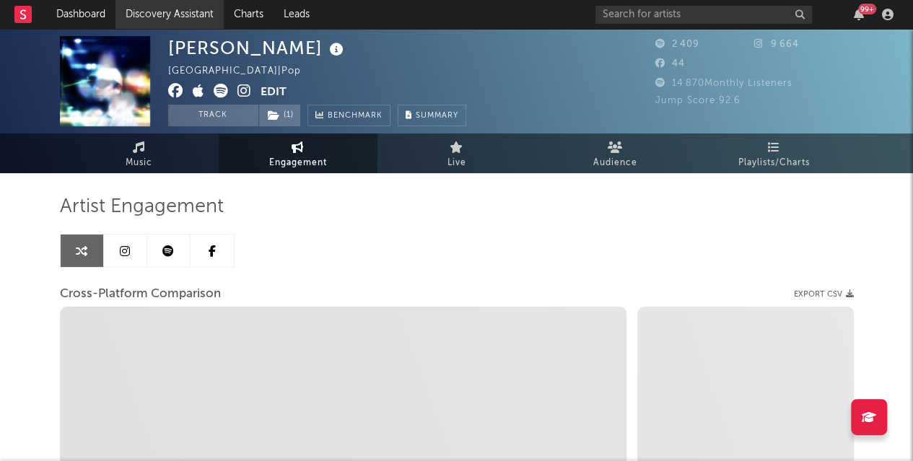
select select "1m"
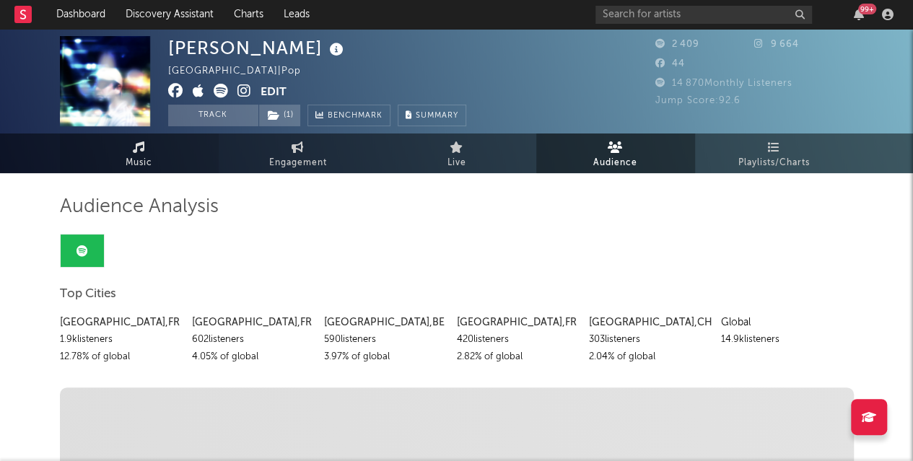
click at [130, 152] on link "Music" at bounding box center [139, 154] width 159 height 40
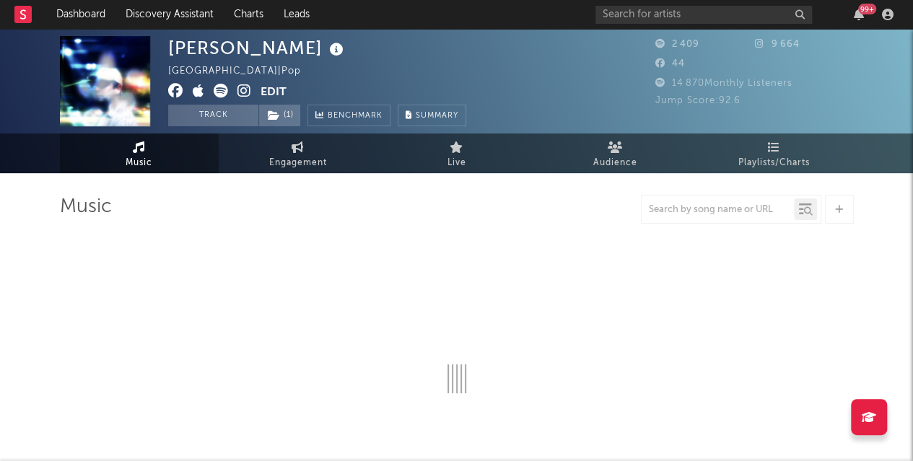
select select "1w"
